Goal: Go to known website: Access a specific website the user already knows

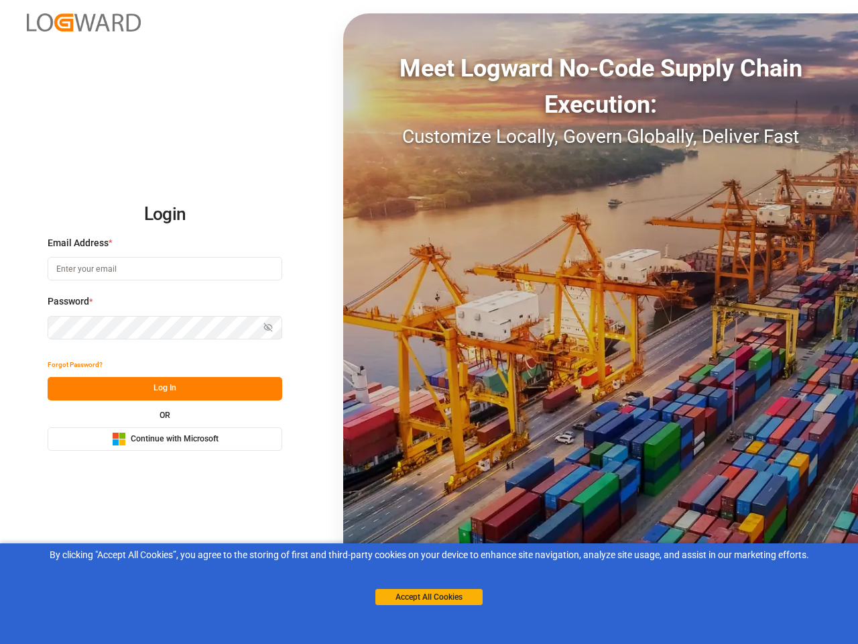
click at [429, 322] on div "Meet Logward No-Code Supply Chain Execution: Customize Locally, Govern Globally…" at bounding box center [600, 321] width 515 height 617
click at [84, 22] on img at bounding box center [84, 22] width 114 height 18
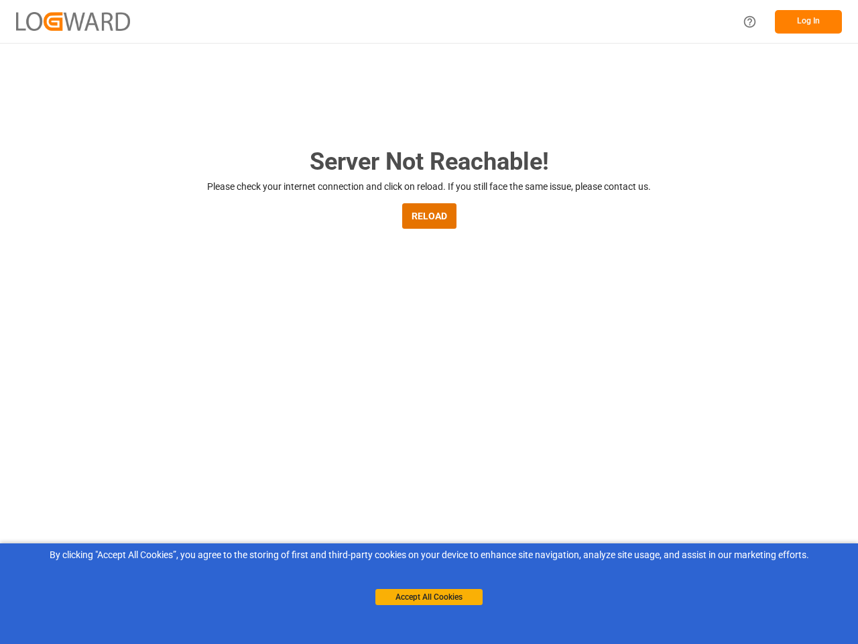
click at [75, 365] on main "Server Not Reachable! Please check your internet connection and click on reload…" at bounding box center [429, 439] width 858 height 593
click at [165, 388] on main "Server Not Reachable! Please check your internet connection and click on reload…" at bounding box center [429, 439] width 858 height 593
click at [165, 438] on main "Server Not Reachable! Please check your internet connection and click on reload…" at bounding box center [429, 439] width 858 height 593
click at [429, 597] on button "Accept All Cookies" at bounding box center [428, 597] width 107 height 16
